Goal: Use online tool/utility: Utilize a website feature to perform a specific function

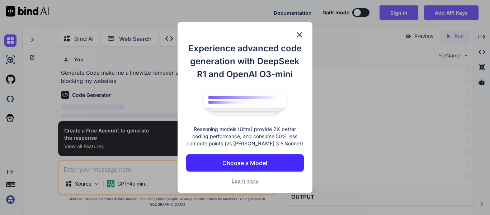
scroll to position [3, 0]
click at [298, 39] on img at bounding box center [299, 35] width 9 height 9
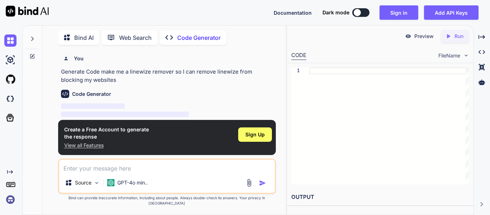
type textarea "x"
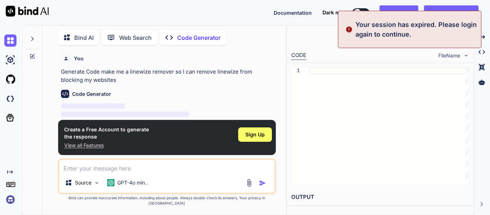
click at [150, 173] on textarea at bounding box center [167, 166] width 216 height 13
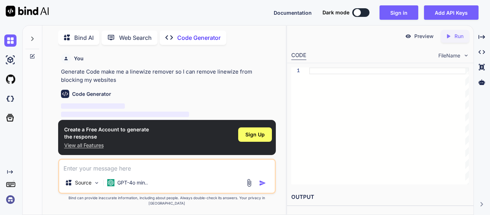
paste textarea "make me a linewize remover so I can remove linewize from blocking my websites"
type textarea "make me a linewize remover so I can remove linewize from blocking my websites"
type textarea "x"
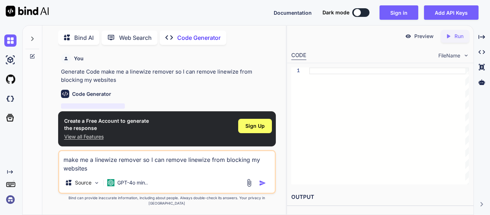
scroll to position [18, 0]
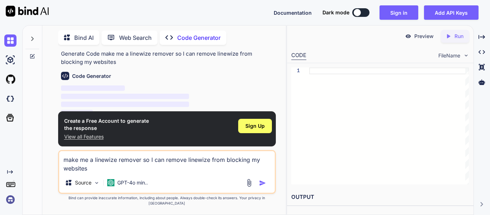
type textarea "make me a linewize remover so I can remove linewize from blocking my websites"
click at [456, 37] on p "Run" at bounding box center [459, 36] width 9 height 7
click at [247, 130] on span "Sign Up" at bounding box center [255, 125] width 19 height 7
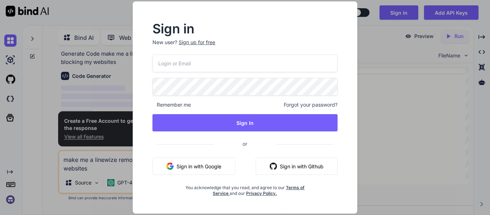
click at [189, 43] on div "Sign up for free" at bounding box center [197, 42] width 37 height 7
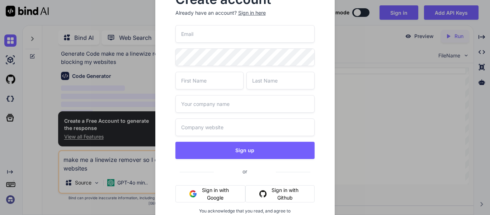
click at [190, 40] on input "email" at bounding box center [246, 34] width 140 height 18
type input "[EMAIL_ADDRESS][DOMAIN_NAME]"
click at [191, 82] on input "text" at bounding box center [210, 81] width 68 height 18
type input "R"
click at [262, 78] on input "text" at bounding box center [281, 81] width 68 height 18
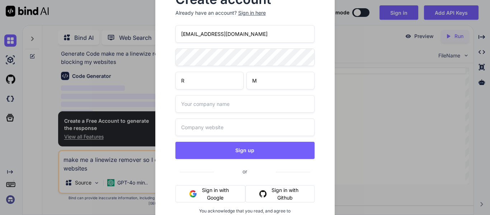
type input "M"
click at [248, 96] on input "text" at bounding box center [246, 104] width 140 height 18
type input "N/A"
click at [237, 123] on input "text" at bounding box center [246, 127] width 140 height 18
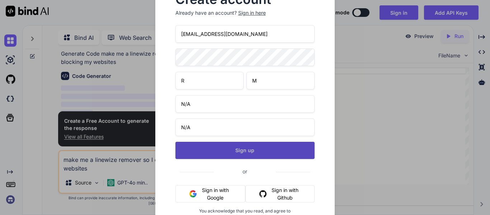
type input "N/A"
click at [242, 152] on button "Sign up" at bounding box center [246, 150] width 140 height 17
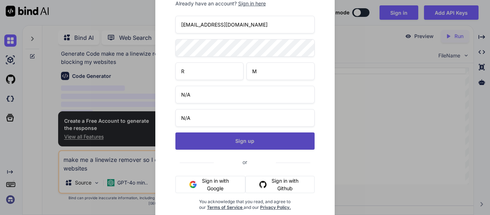
scroll to position [0, 0]
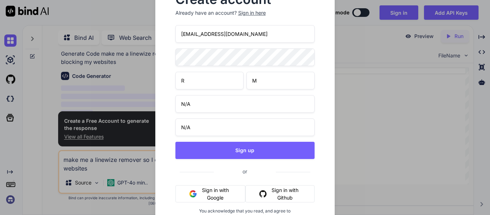
click at [247, 11] on div "Sign in here" at bounding box center [252, 12] width 28 height 7
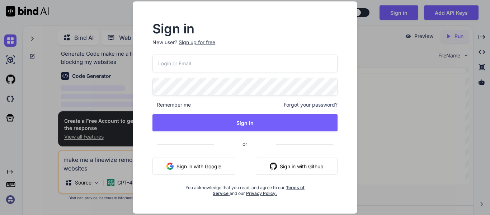
click at [212, 55] on input "email" at bounding box center [245, 64] width 185 height 18
type input "[EMAIL_ADDRESS][DOMAIN_NAME]"
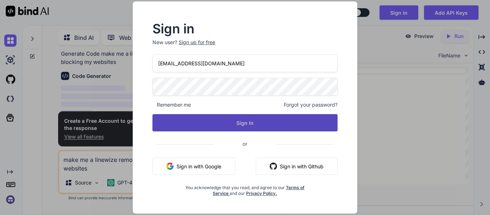
click at [218, 117] on button "Sign In" at bounding box center [245, 122] width 185 height 17
click at [228, 118] on button "Sign In" at bounding box center [245, 122] width 185 height 17
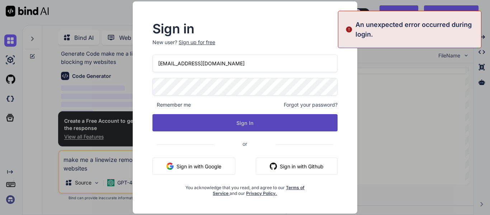
click at [228, 118] on button "Sign In" at bounding box center [245, 122] width 185 height 17
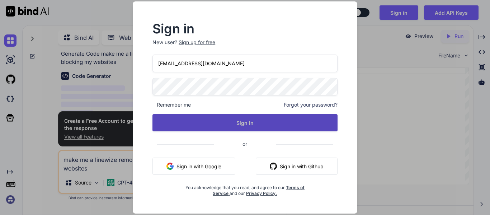
click at [277, 124] on button "Sign In" at bounding box center [245, 122] width 185 height 17
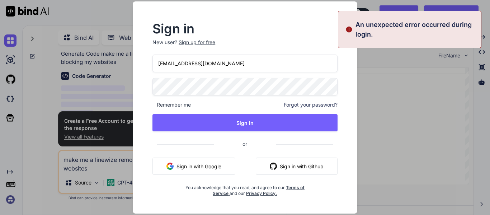
click at [292, 103] on span "Forgot your password?" at bounding box center [311, 104] width 54 height 7
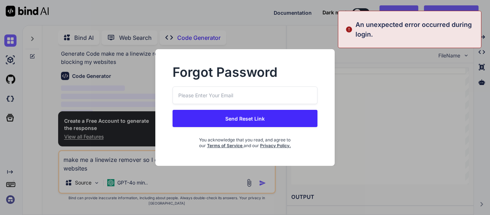
click at [253, 100] on input "email" at bounding box center [245, 96] width 145 height 18
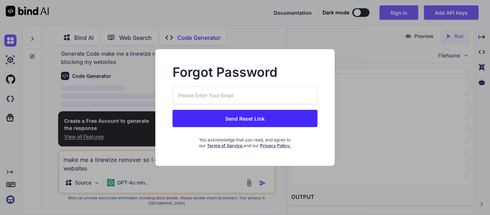
type input "[EMAIL_ADDRESS][DOMAIN_NAME]"
click at [252, 117] on button "Send Reset Link" at bounding box center [245, 118] width 145 height 17
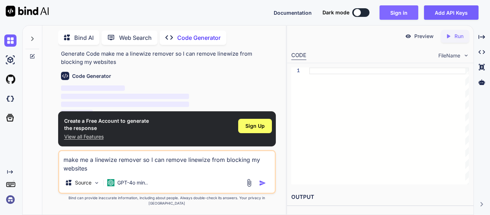
click at [392, 14] on button "Sign in" at bounding box center [399, 12] width 39 height 14
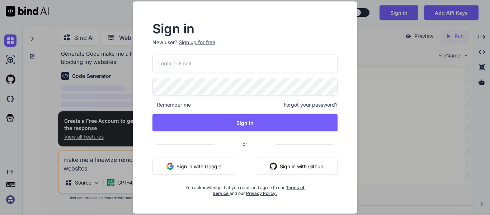
click at [251, 71] on input "email" at bounding box center [245, 64] width 185 height 18
type input "[EMAIL_ADDRESS][DOMAIN_NAME]"
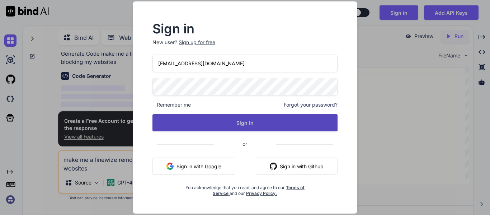
click at [257, 125] on button "Sign In" at bounding box center [245, 122] width 185 height 17
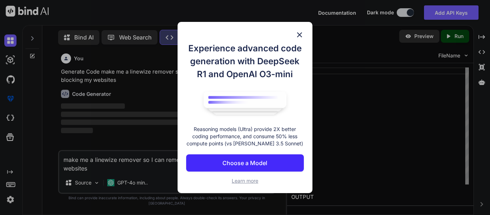
scroll to position [3, 0]
click at [289, 39] on div "Experience advanced code generation with DeepSeek R1 and OpenAI O3-mini Reasoni…" at bounding box center [245, 108] width 135 height 172
click at [296, 35] on img at bounding box center [299, 35] width 9 height 9
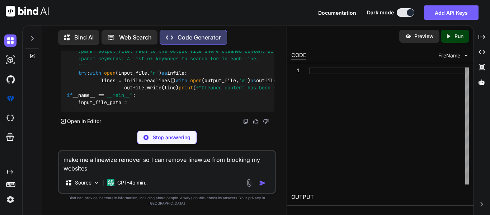
scroll to position [250, 0]
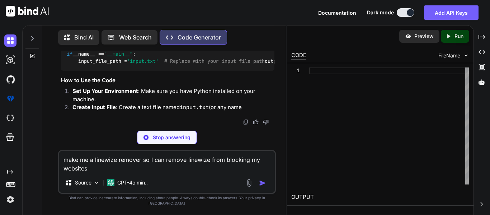
click at [447, 35] on icon "Created with Pixso." at bounding box center [448, 36] width 6 height 6
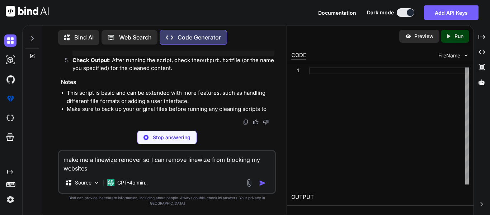
type textarea "x"
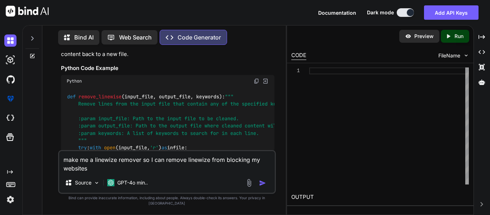
scroll to position [85, 0]
click at [257, 82] on img at bounding box center [257, 81] width 6 height 6
click at [381, 74] on div at bounding box center [389, 125] width 160 height 117
type textarea "output_file_path, keywords_to_remove)"
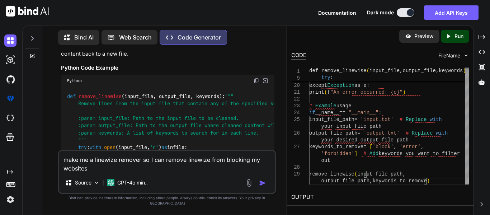
click at [455, 36] on p "Run" at bounding box center [459, 36] width 9 height 7
click at [433, 38] on p "Preview" at bounding box center [424, 36] width 19 height 7
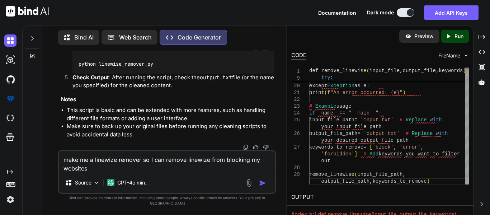
scroll to position [364, 0]
click at [456, 31] on div "Created with Pixso. Run" at bounding box center [455, 36] width 28 height 13
type textarea "x"
click at [366, 119] on div "print ( f "Cleaned content has been saved to {output_file}" ) except Exception …" at bounding box center [389, 45] width 160 height 280
type textarea "if __name__ == "__main__": input_file_path = 'input.txt' # Replace with your in…"
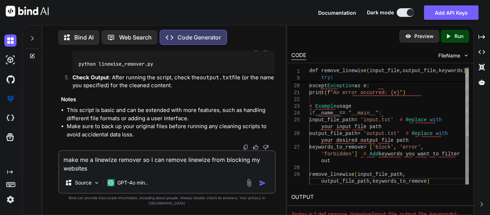
scroll to position [0, 0]
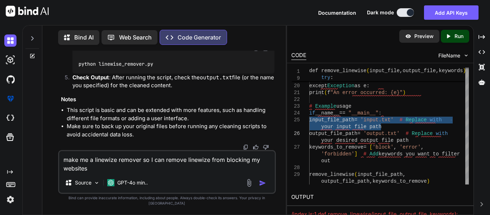
click at [171, 172] on textarea "make me a linewize remover so I can remove linewize from blocking my websites" at bounding box center [167, 162] width 216 height 22
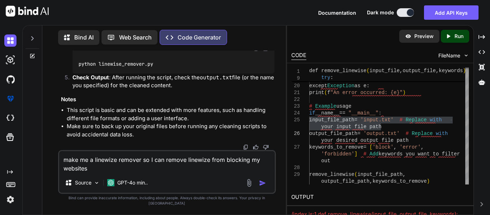
click at [171, 172] on textarea "make me a linewize remover so I can remove linewize from blocking my websites" at bounding box center [167, 162] width 216 height 22
type textarea "x"
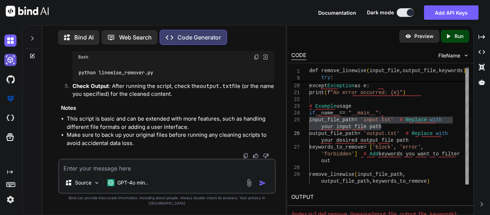
click at [15, 60] on img at bounding box center [10, 60] width 12 height 12
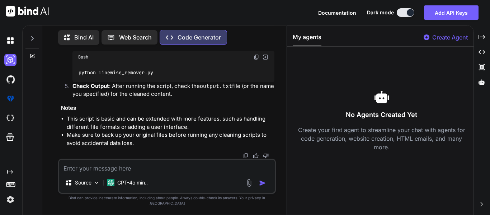
click at [141, 173] on textarea at bounding box center [167, 166] width 216 height 13
click at [134, 186] on p "GPT-4o min.." at bounding box center [132, 182] width 31 height 7
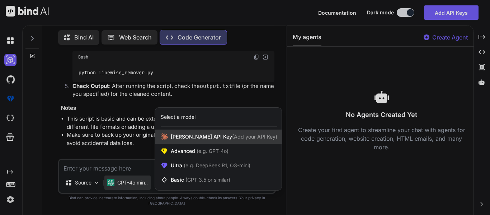
click at [178, 144] on div "[PERSON_NAME] Key (Add your API Key)" at bounding box center [218, 137] width 127 height 14
type textarea "x"
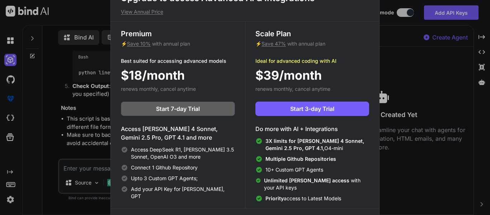
click at [80, 140] on div "Upgrade to access Advanced AI & Integrations View Annual Price Premium ⚡ Save 1…" at bounding box center [245, 107] width 490 height 215
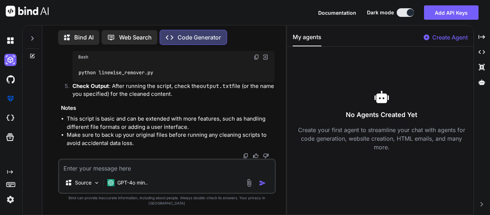
click at [103, 173] on textarea at bounding box center [167, 166] width 216 height 13
type textarea "m"
type textarea "x"
type textarea "ma"
type textarea "x"
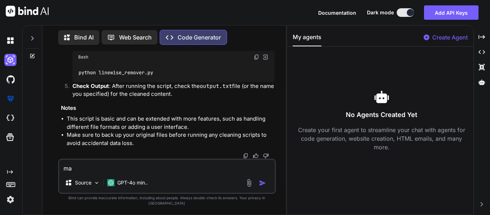
type textarea "mak"
type textarea "x"
type textarea "make"
type textarea "x"
type textarea "make"
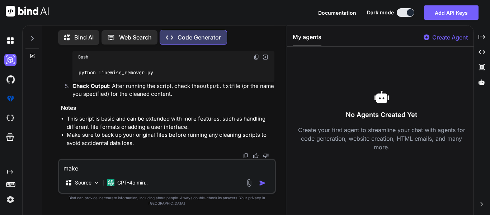
type textarea "x"
type textarea "make m"
type textarea "x"
type textarea "make me"
type textarea "x"
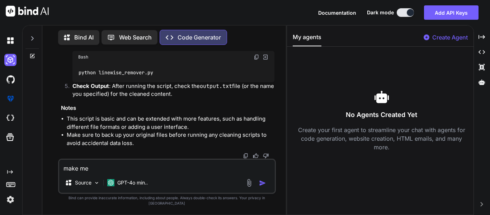
type textarea "make me"
type textarea "x"
type textarea "make me a"
type textarea "x"
type textarea "make me a"
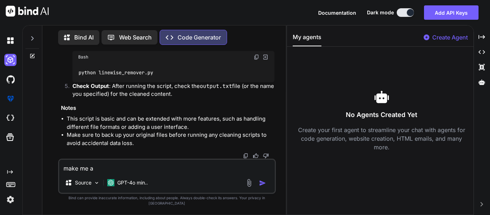
type textarea "x"
type textarea "make me a s"
type textarea "x"
type textarea "make me a so"
type textarea "x"
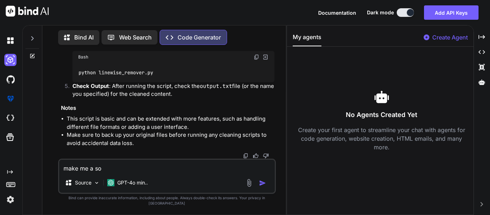
type textarea "make me a soc"
type textarea "x"
type textarea "make me a socc"
type textarea "x"
type textarea "make me a socce"
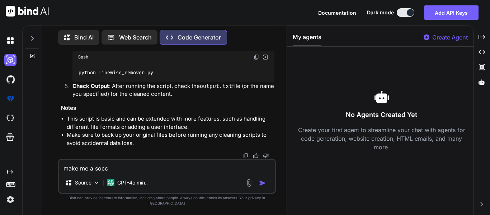
type textarea "x"
type textarea "make me a soccer"
type textarea "x"
type textarea "make me a soccer"
type textarea "x"
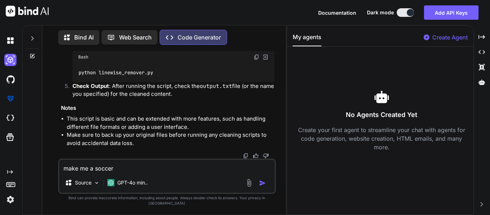
type textarea "make me a soccer g"
type textarea "x"
type textarea "make me a soccer ga"
type textarea "x"
type textarea "make me a soccer gam"
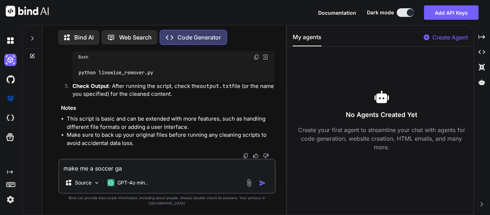
type textarea "x"
type textarea "make me a soccer game"
type textarea "x"
type textarea "make me a soccer game"
type textarea "x"
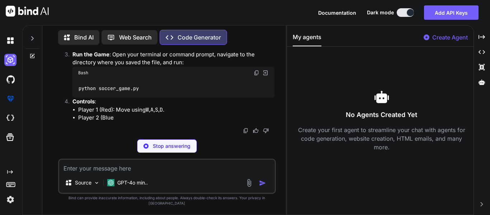
scroll to position [1422, 0]
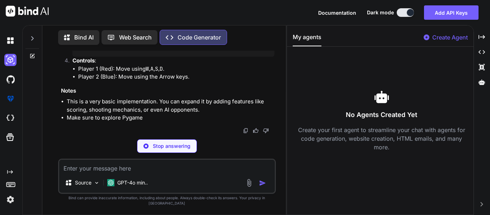
type textarea "x"
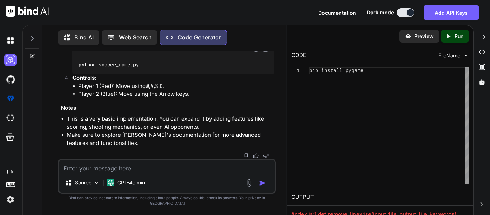
scroll to position [1446, 0]
click at [384, 108] on div "pip install pygame" at bounding box center [389, 125] width 160 height 117
type textarea "pip install pygame"
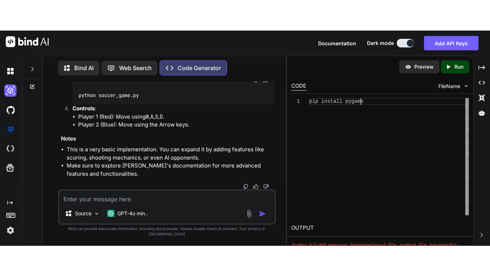
scroll to position [0, 0]
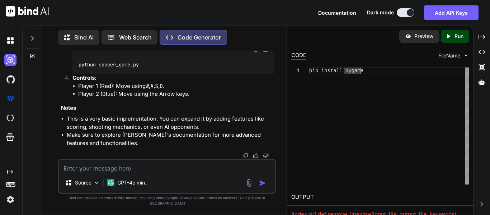
click at [379, 77] on div "pip install pygame" at bounding box center [389, 125] width 160 height 117
click at [366, 88] on div "pip install pygame" at bounding box center [389, 125] width 160 height 117
type textarea "x"
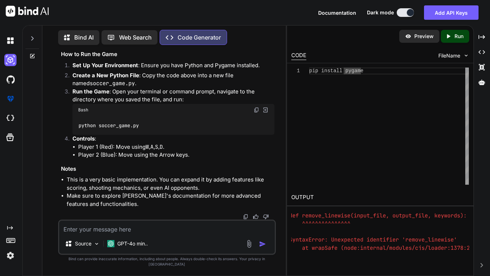
scroll to position [0, 2]
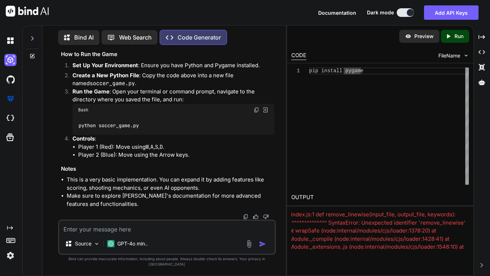
click at [443, 54] on span "FileName" at bounding box center [450, 55] width 22 height 7
click at [381, 69] on div "pip install pygame" at bounding box center [389, 125] width 160 height 117
type textarea "p"
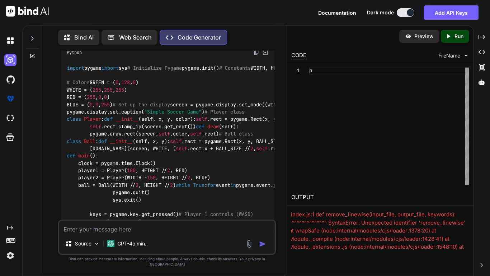
scroll to position [580, 0]
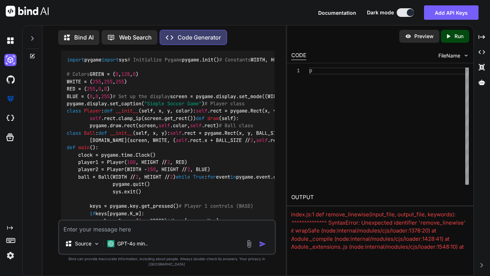
click at [256, 47] on img at bounding box center [257, 44] width 6 height 6
click at [334, 73] on div "p" at bounding box center [389, 125] width 160 height 117
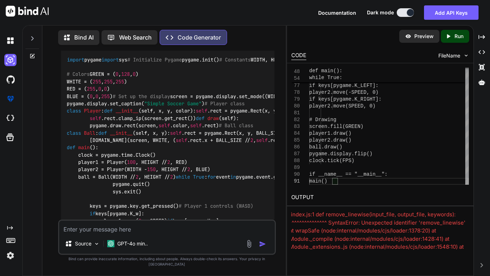
click at [401, 40] on div "Preview" at bounding box center [420, 36] width 40 height 13
type textarea "player2.move(0, SPEED) if keys[pygame.K_LEFT]: player2.move(-SPEED, 0) if keys[…"
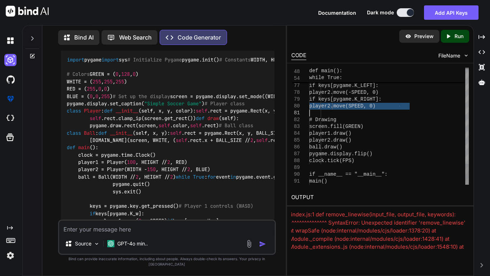
click at [21, 7] on img at bounding box center [27, 11] width 43 height 11
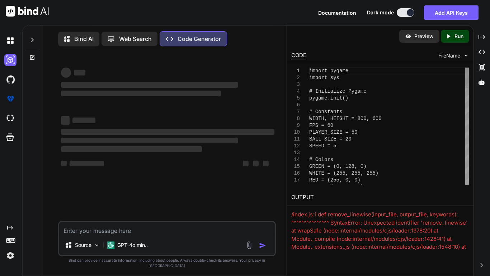
type textarea "x"
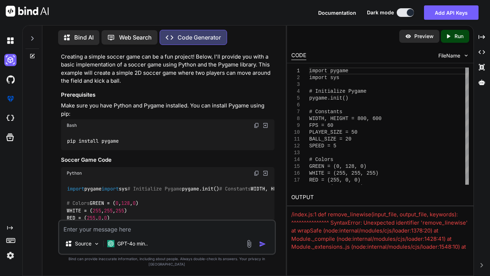
scroll to position [535, 0]
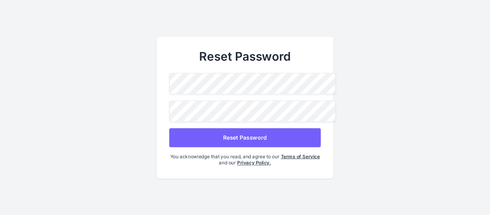
click at [214, 131] on button "Reset Password" at bounding box center [244, 137] width 151 height 19
